Goal: Task Accomplishment & Management: Manage account settings

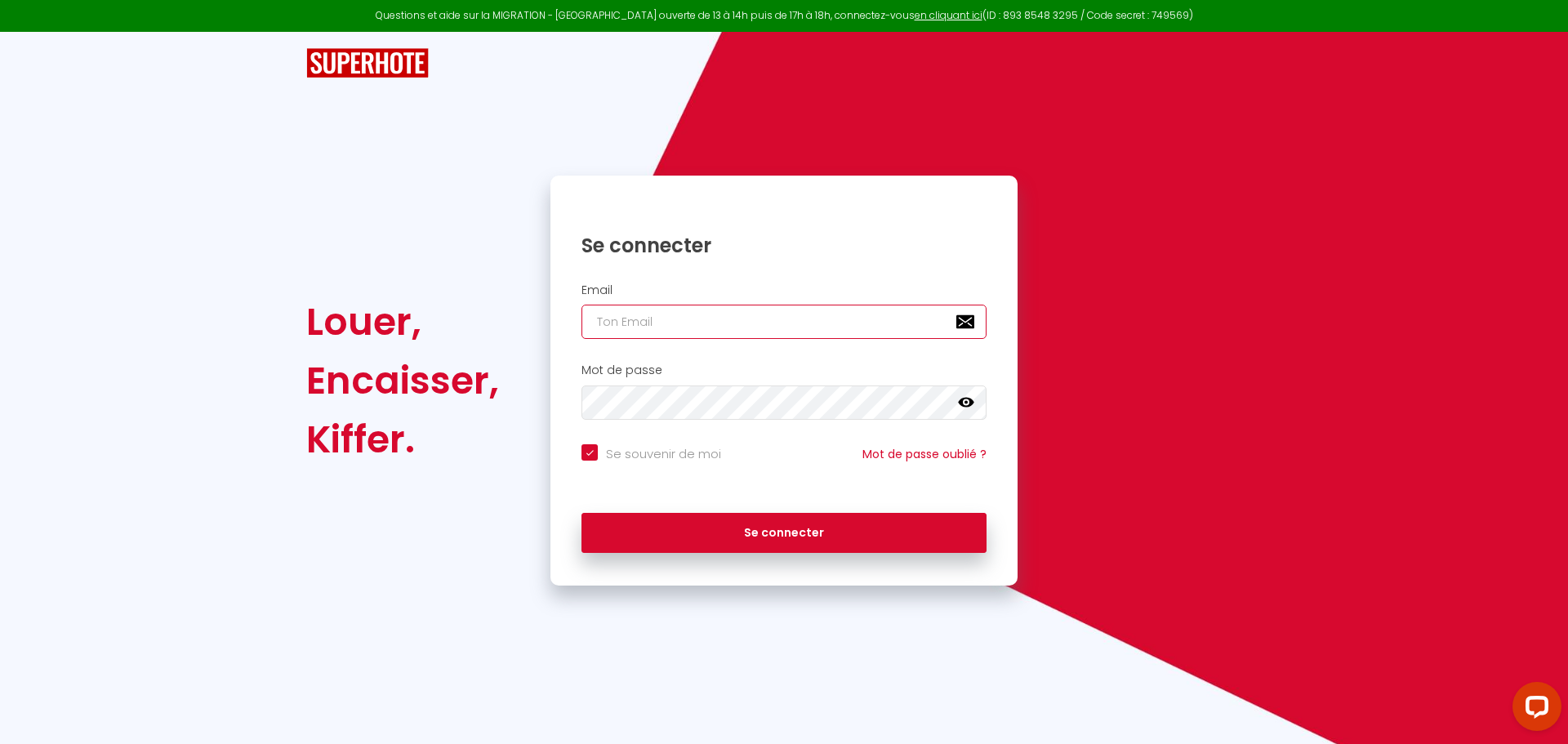
type input "[EMAIL_ADDRESS][DOMAIN_NAME]"
click at [958, 402] on icon at bounding box center [965, 402] width 16 height 9
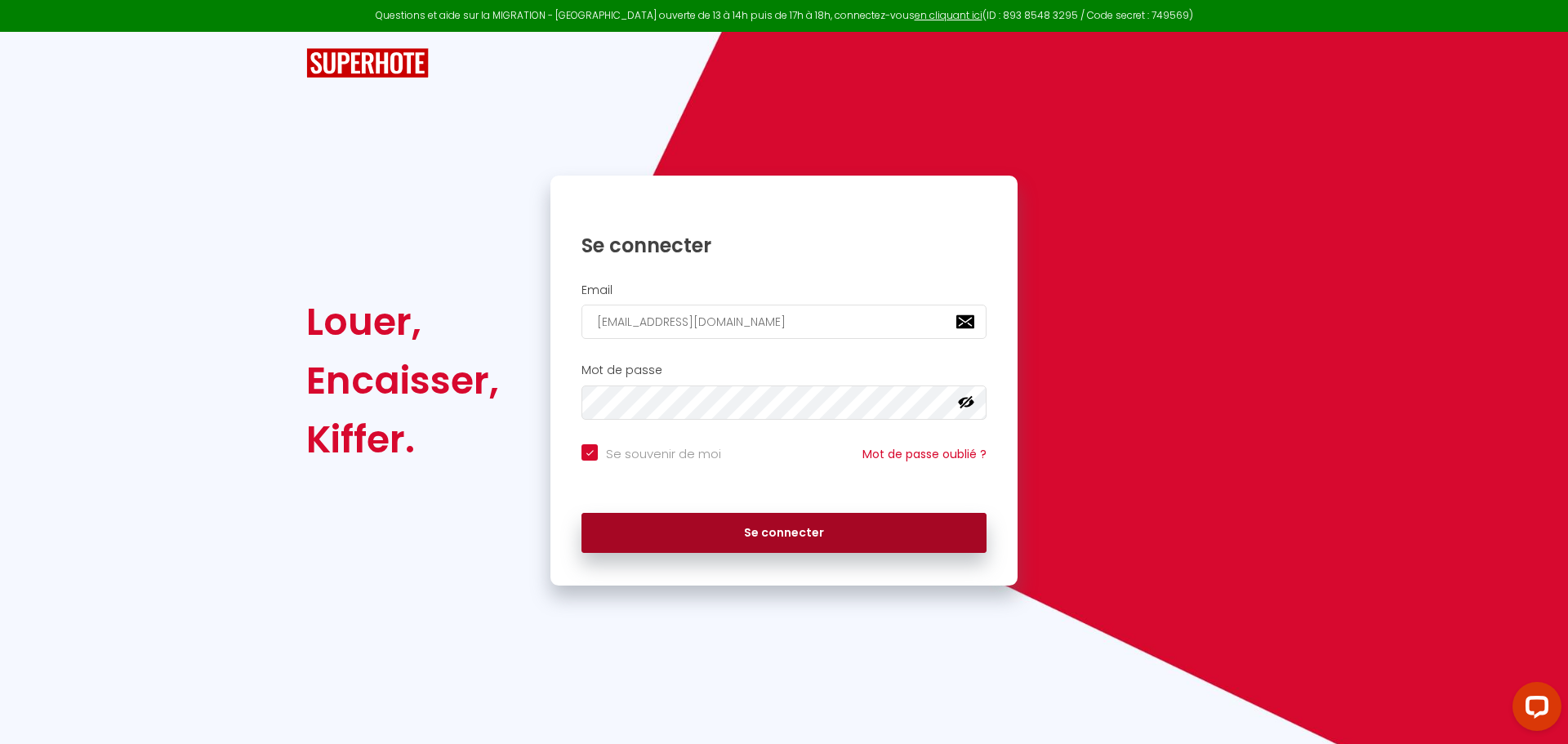
click at [827, 526] on button "Se connecter" at bounding box center [784, 534] width 405 height 41
checkbox input "true"
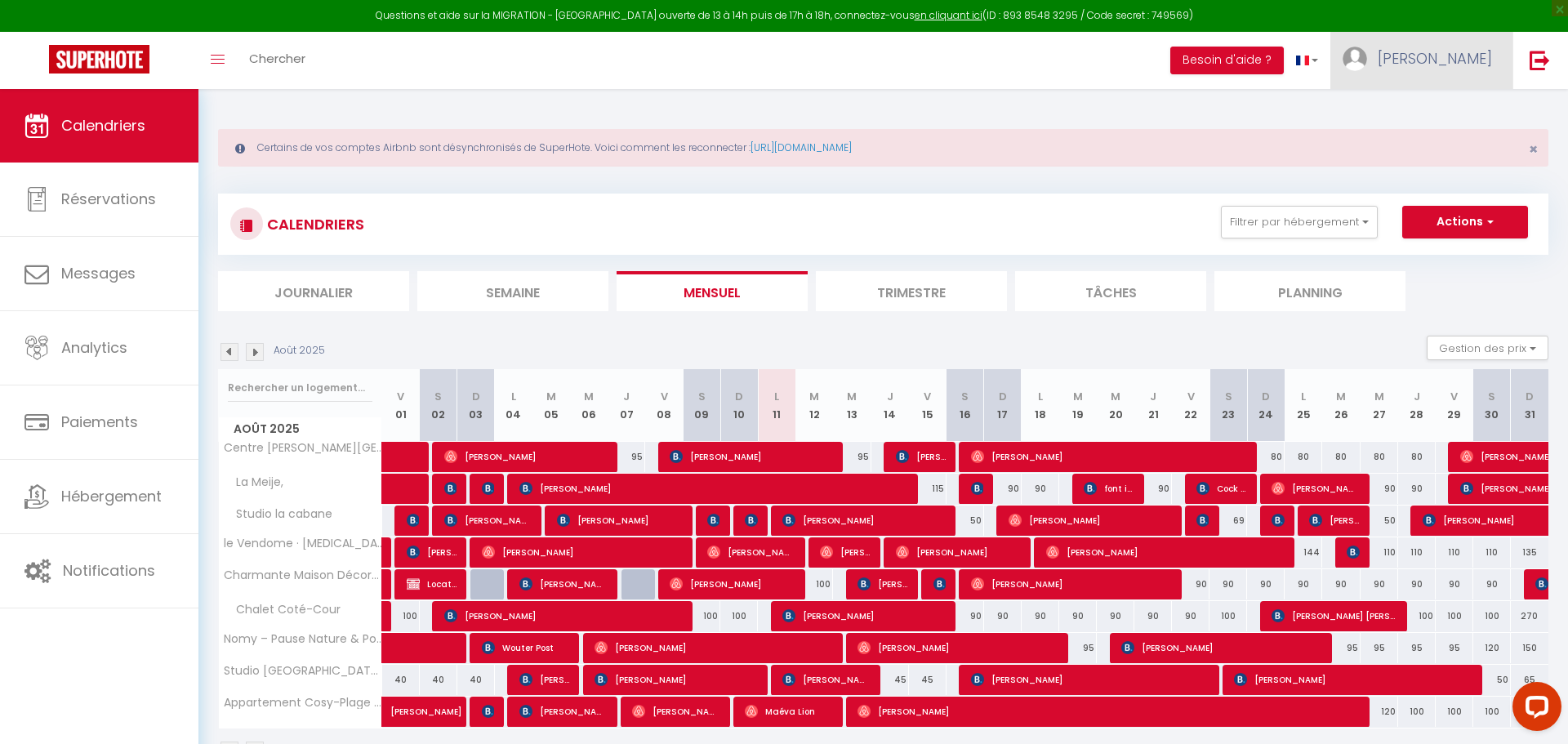
click at [1443, 61] on span "[PERSON_NAME]" at bounding box center [1435, 58] width 114 height 21
click at [1440, 113] on link "Paramètres" at bounding box center [1446, 114] width 121 height 28
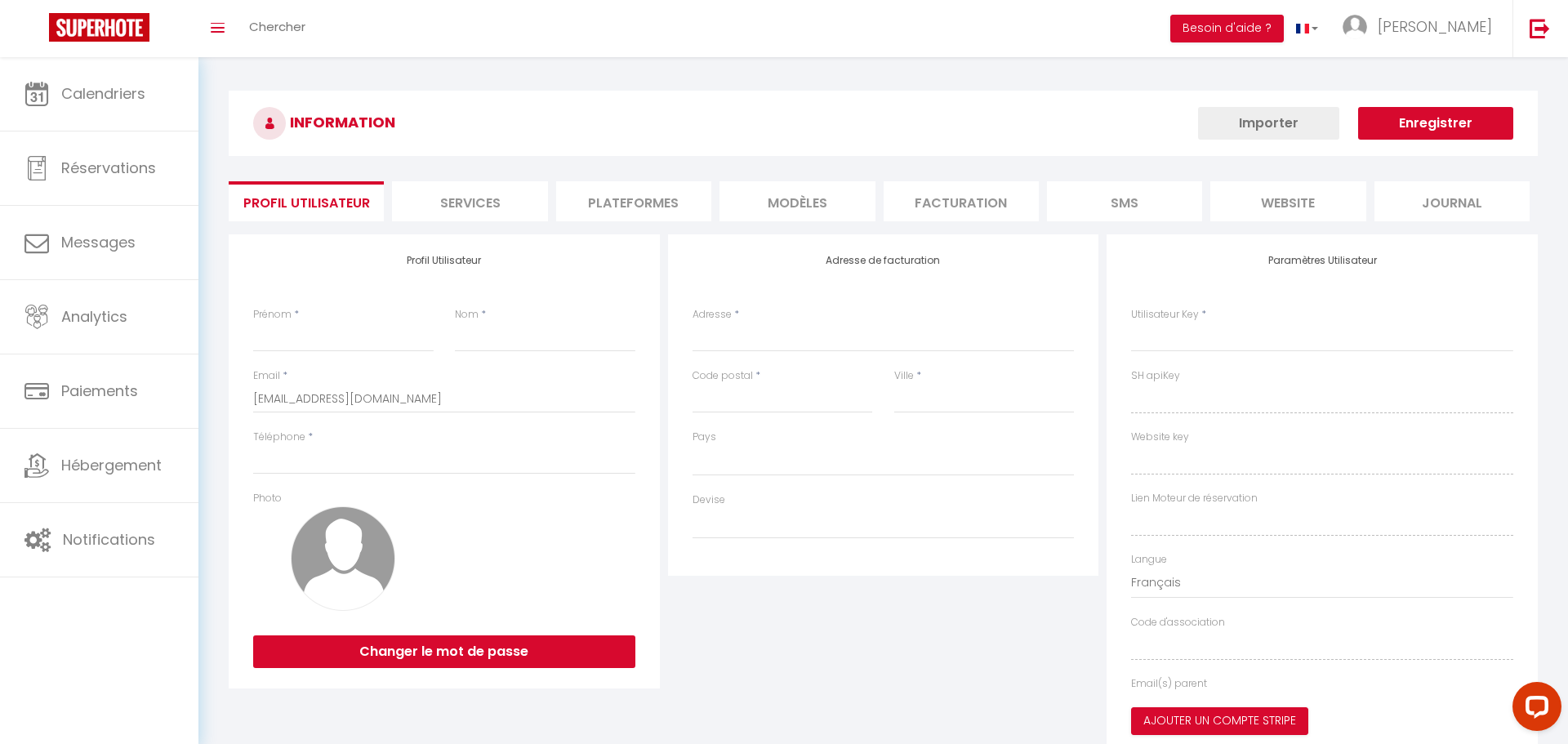
select select "fr"
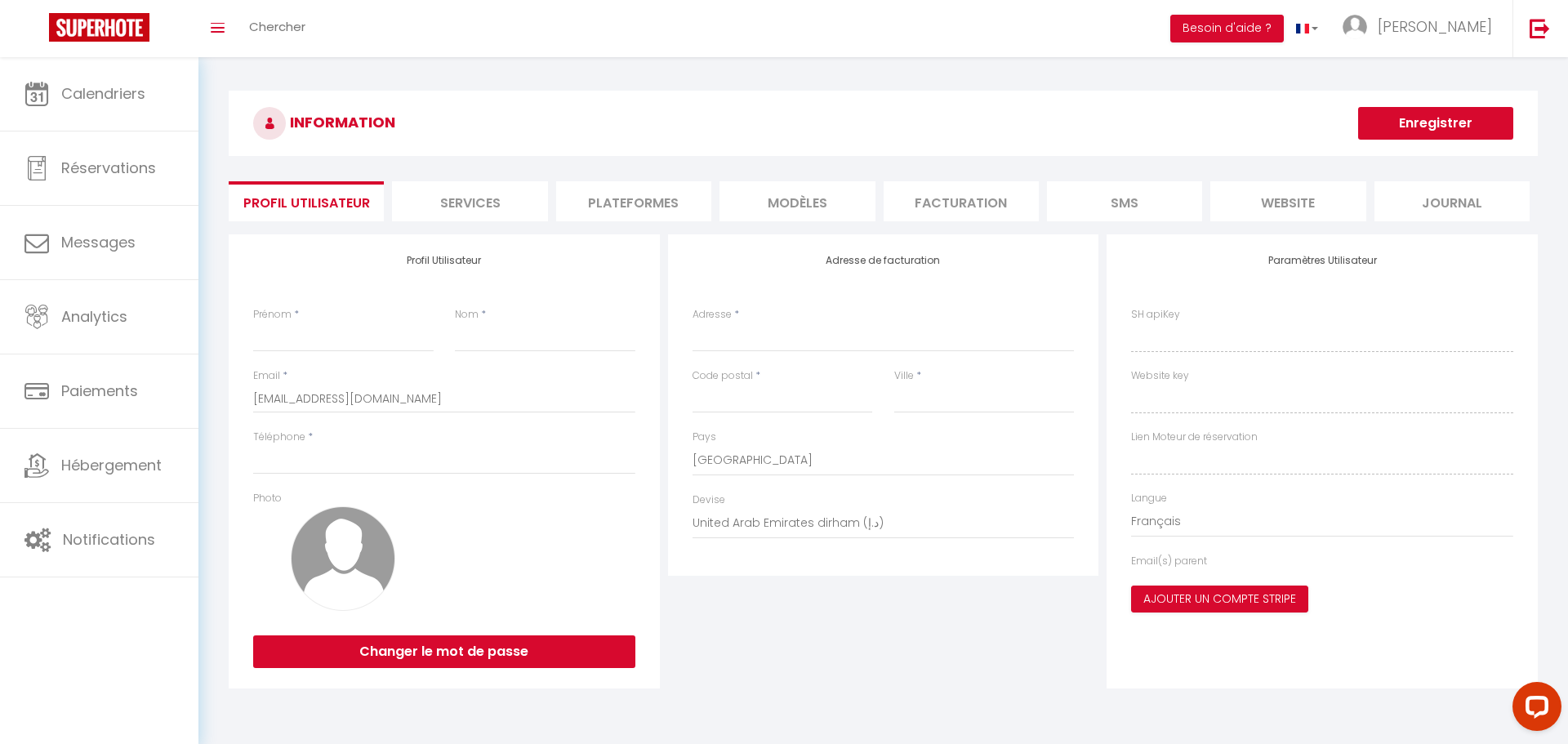
type input "[PERSON_NAME]"
type input "Clerginet"
type input "0663200683"
type input "100 rd 1091 les sables"
type input "38520"
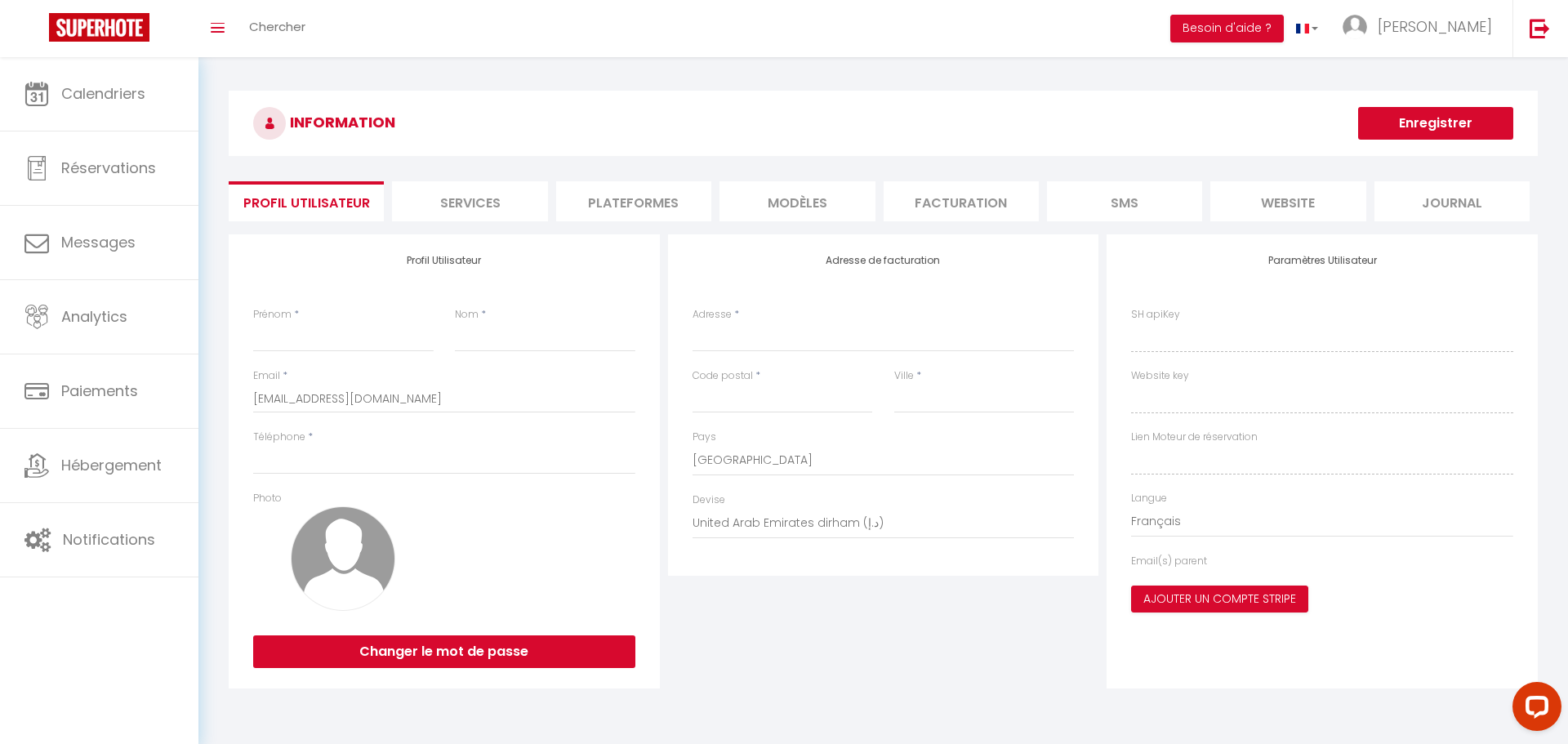
type input "le [PERSON_NAME] d'oisans"
select select "1"
select select "28"
type input "QLGT6wuyL1evgIZXzTFFATXwa"
type input "wIG59UxrnNYc4ZsIfbPD7kVPQ"
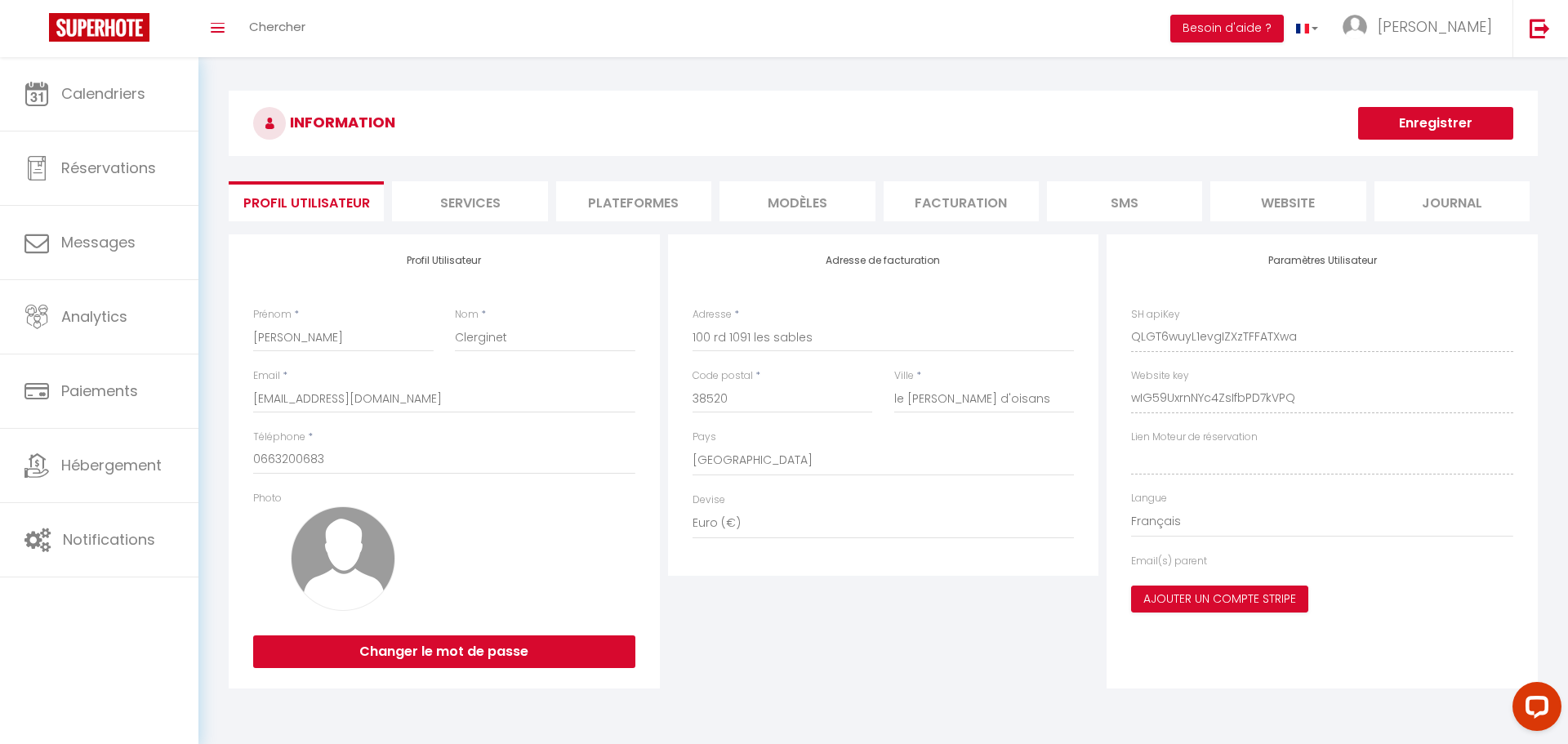
type input "[URL][DOMAIN_NAME]"
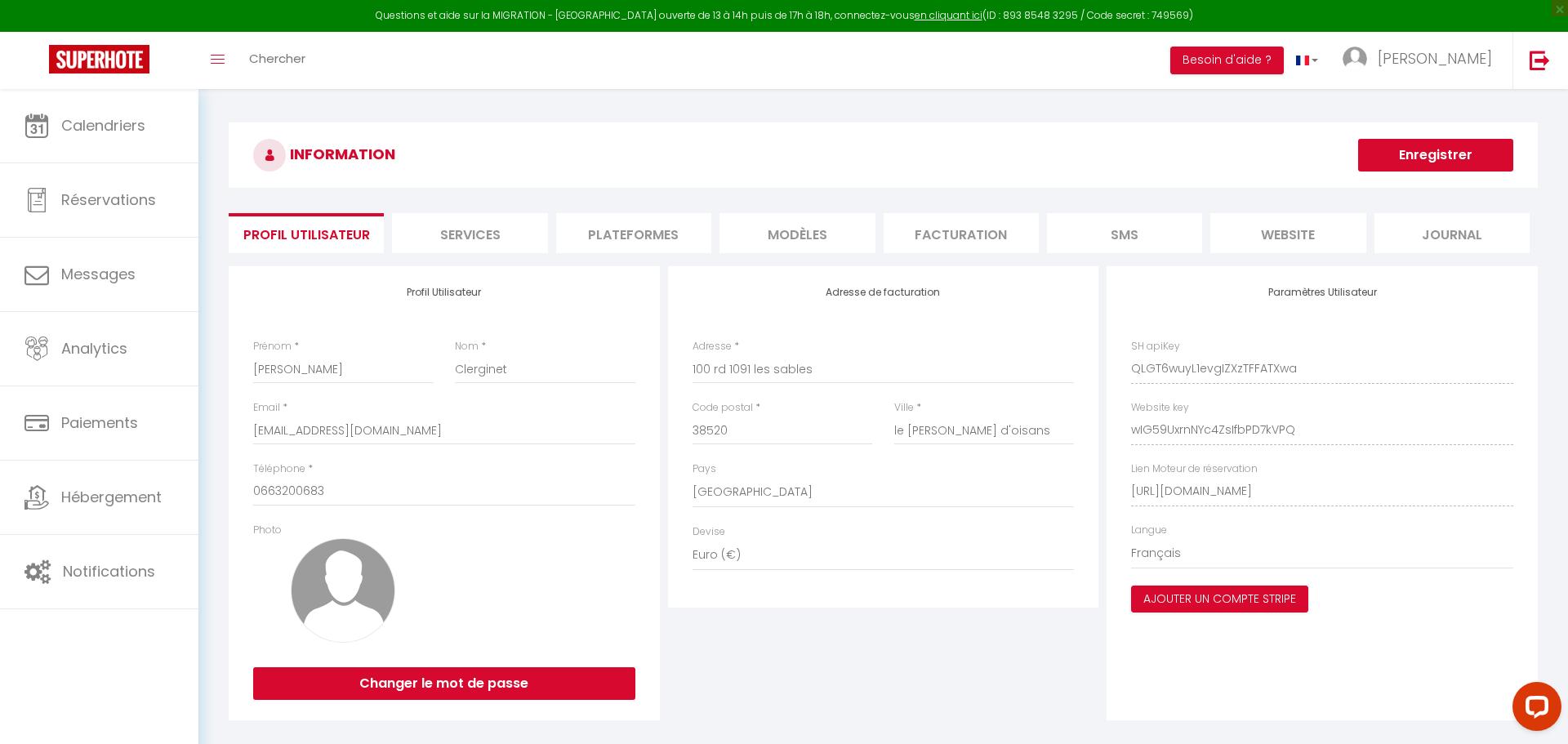
click at [616, 200] on div "INFORMATION Enregistrer Profil Utilisateur Services Plateformes MODÈLES Factura…" at bounding box center [883, 424] width 1309 height 603
click at [627, 222] on li "Plateformes" at bounding box center [633, 233] width 155 height 40
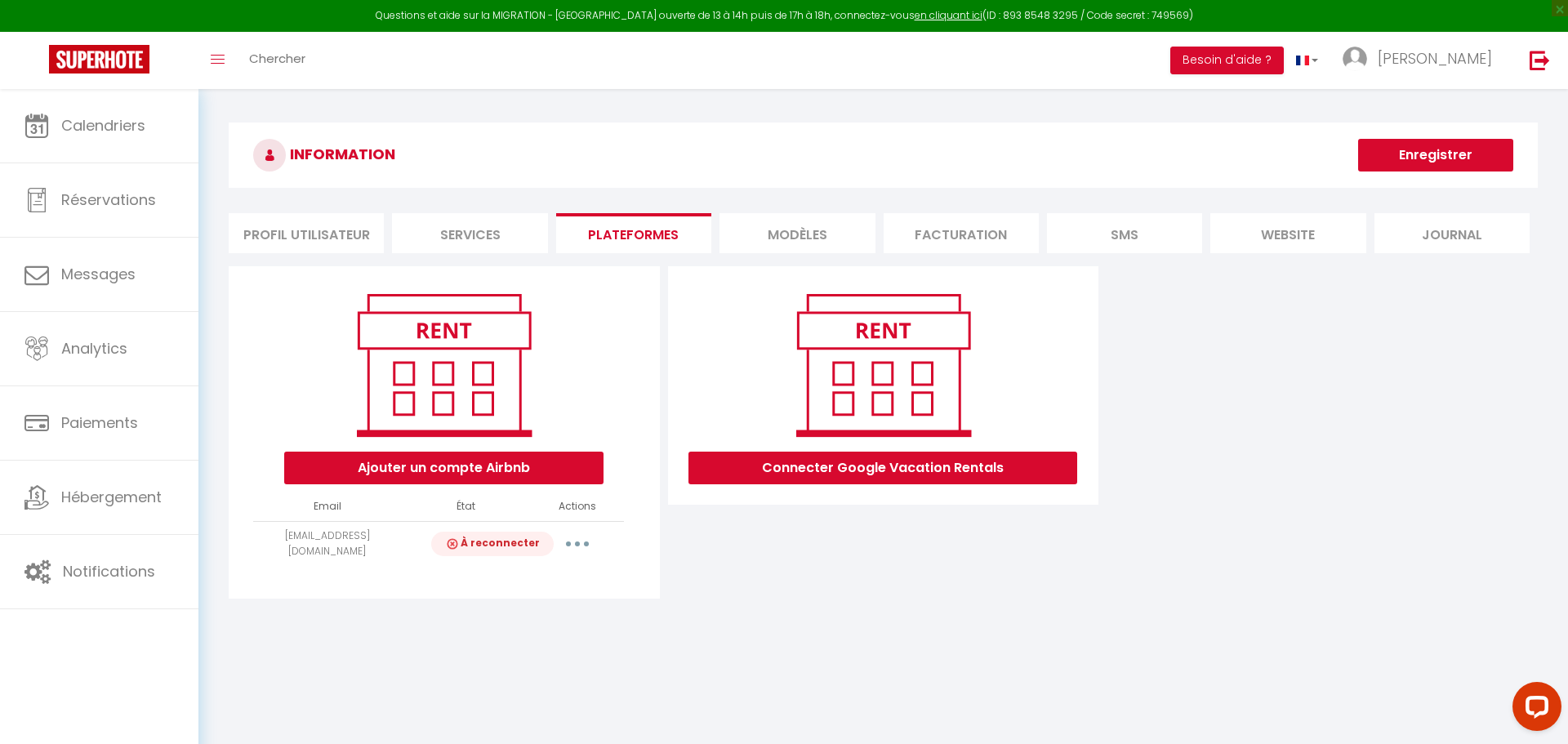
click at [566, 542] on button "button" at bounding box center [577, 544] width 46 height 26
click at [545, 641] on link "Reconnecter le compte" at bounding box center [505, 640] width 180 height 28
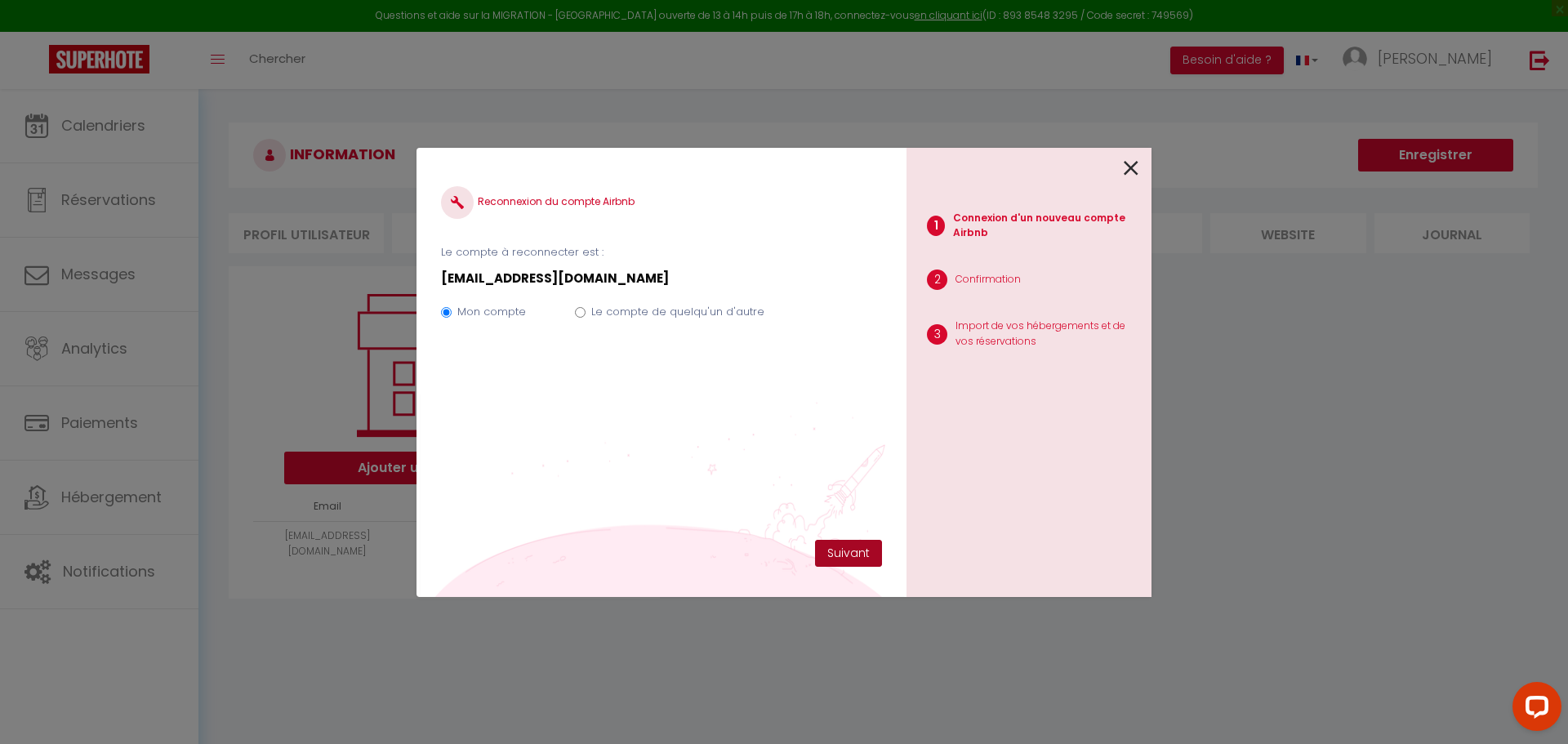
click at [845, 550] on button "Suivant" at bounding box center [848, 554] width 67 height 28
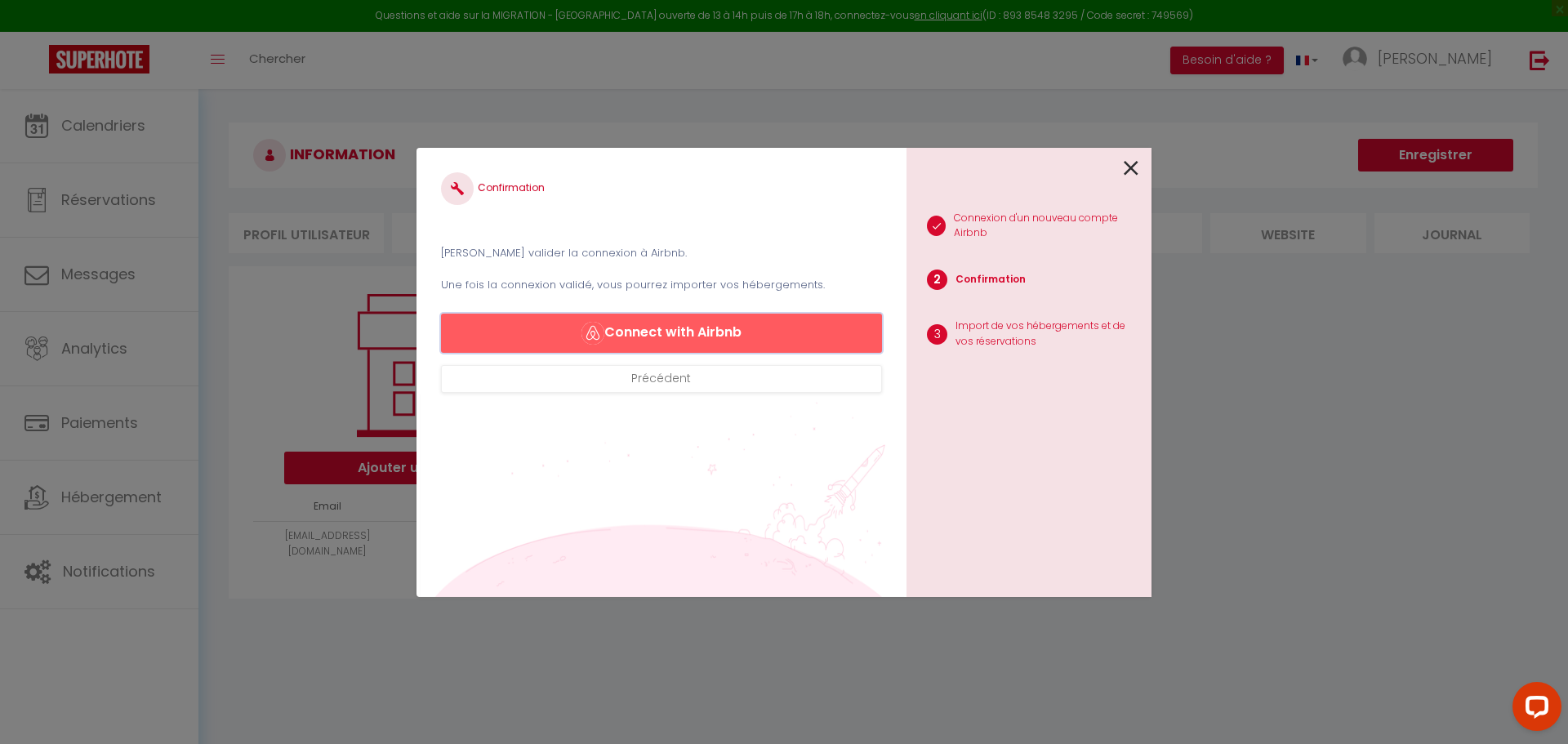
click at [676, 334] on button "Connect with Airbnb" at bounding box center [661, 333] width 441 height 39
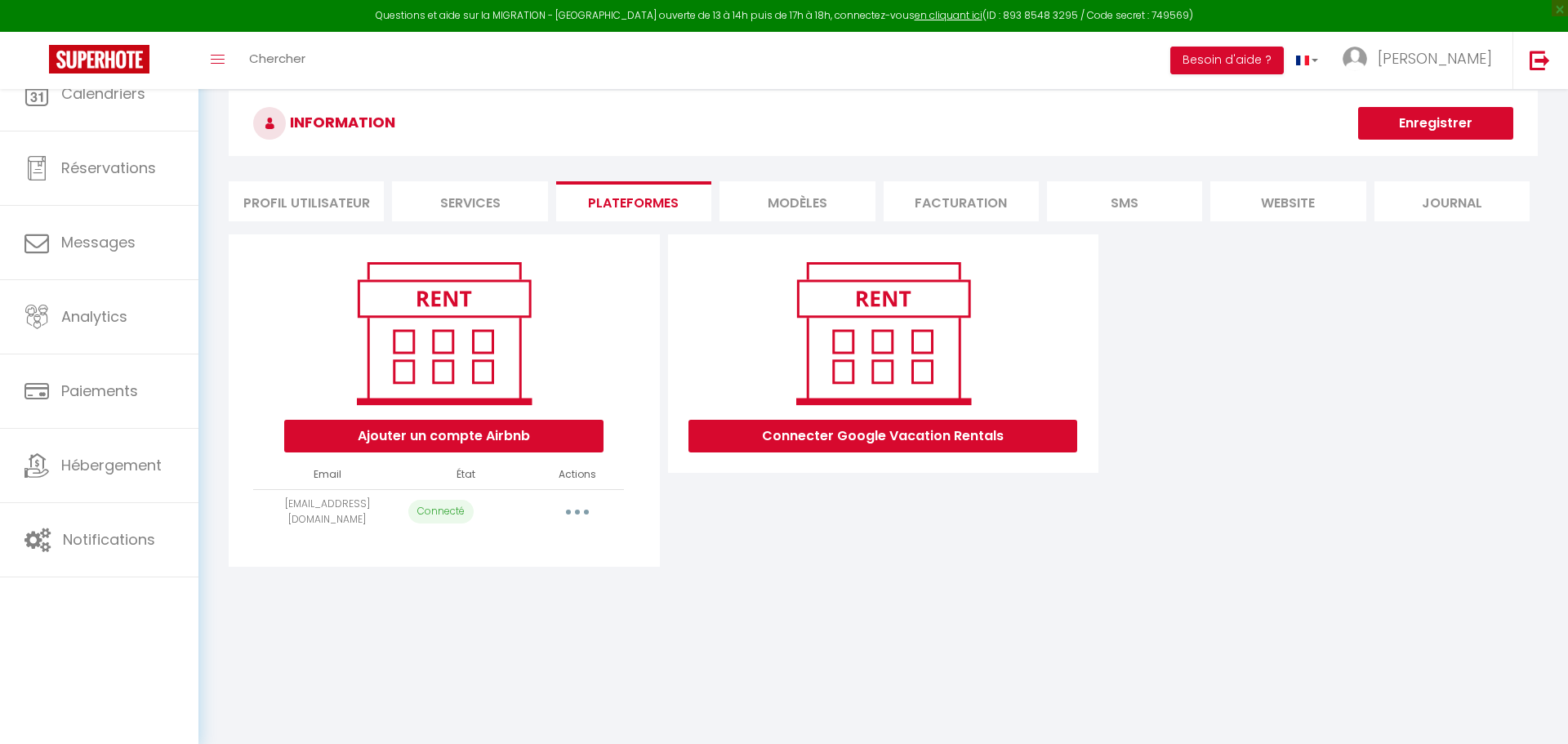
select select "67998"
select select "67999"
select select "68000"
select select "68001"
select select "68002"
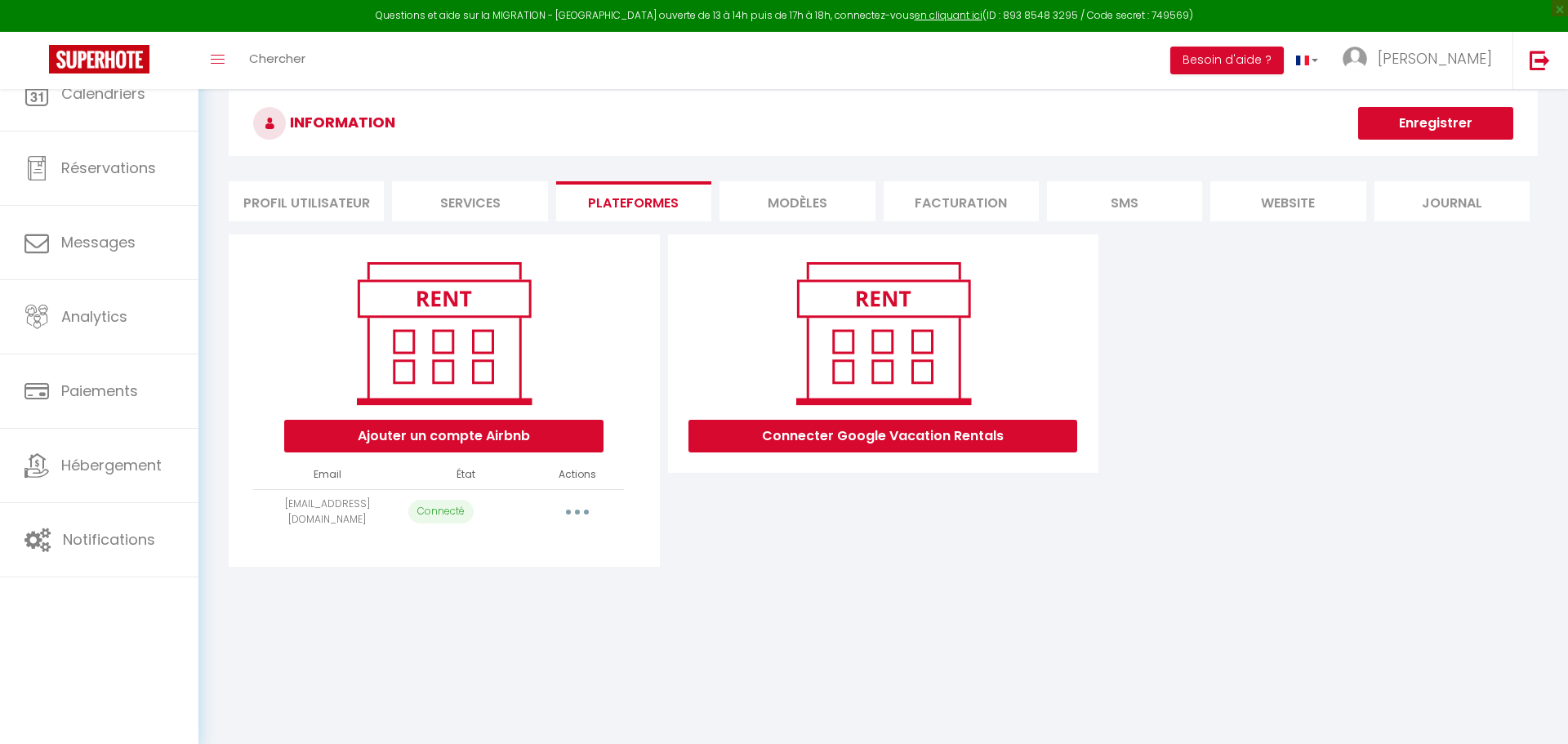
select select "68004"
select select "68006"
select select "68009"
select select "68010"
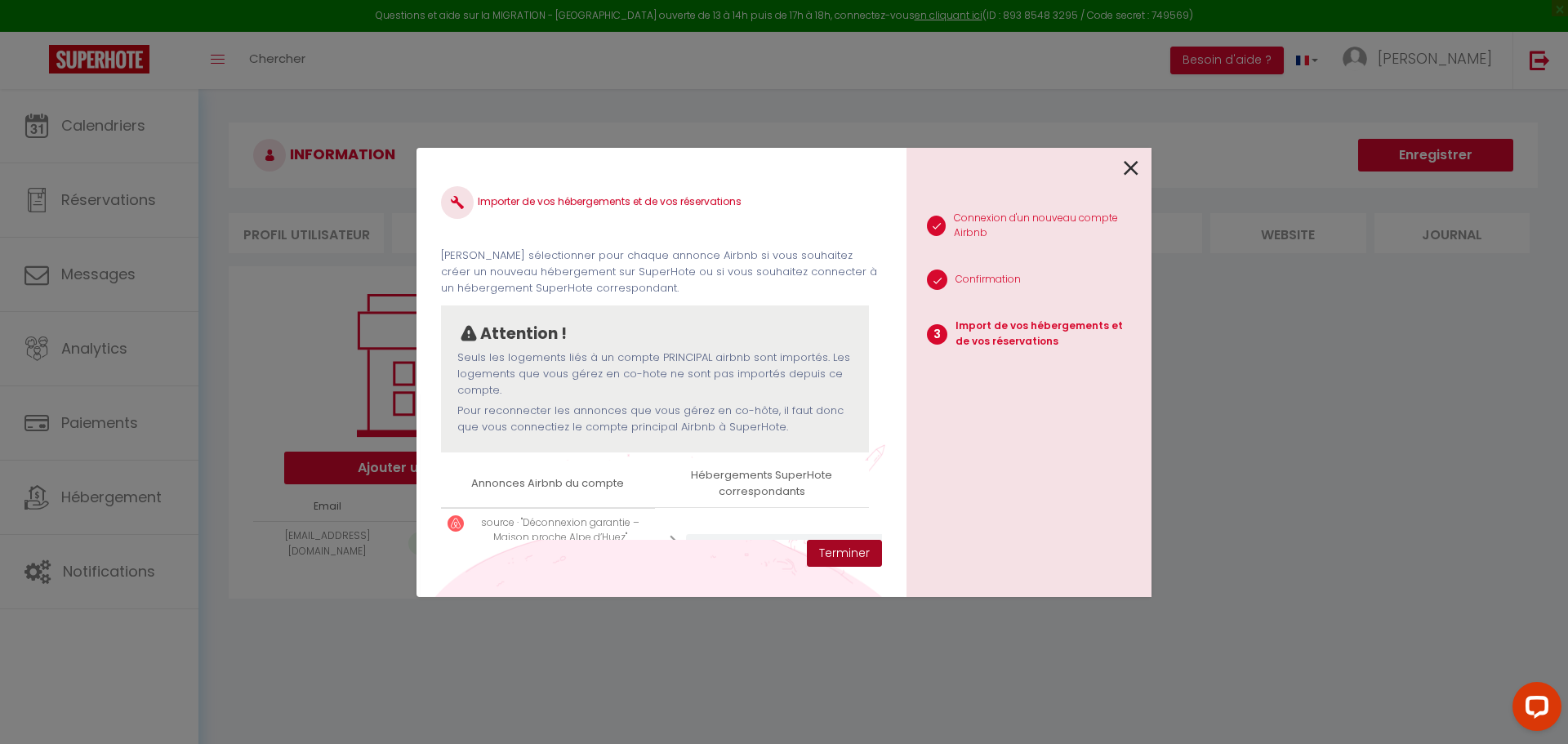
click at [850, 547] on button "Terminer" at bounding box center [844, 554] width 75 height 28
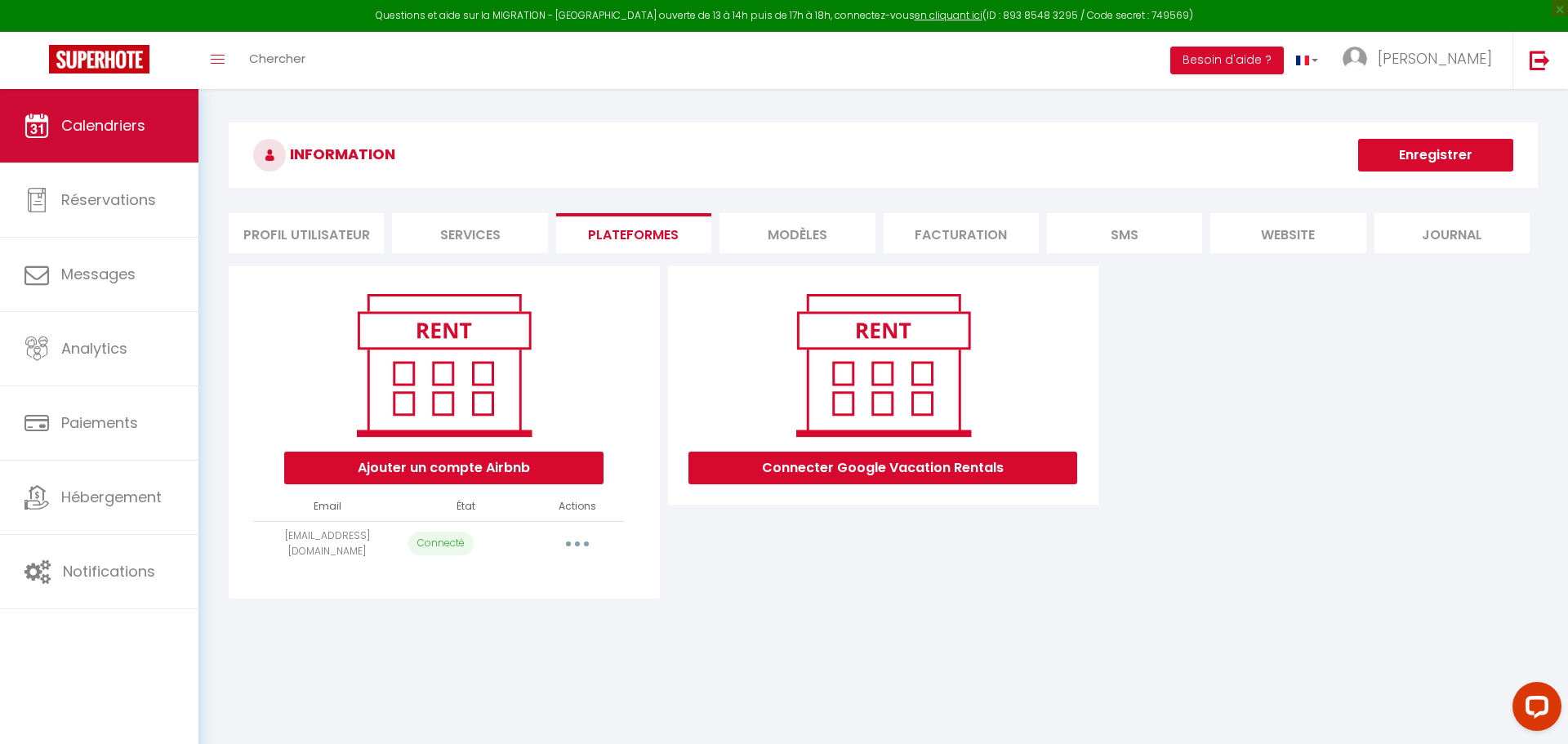
click at [87, 139] on link "Calendriers" at bounding box center [99, 126] width 199 height 73
